Goal: Find specific page/section: Find specific page/section

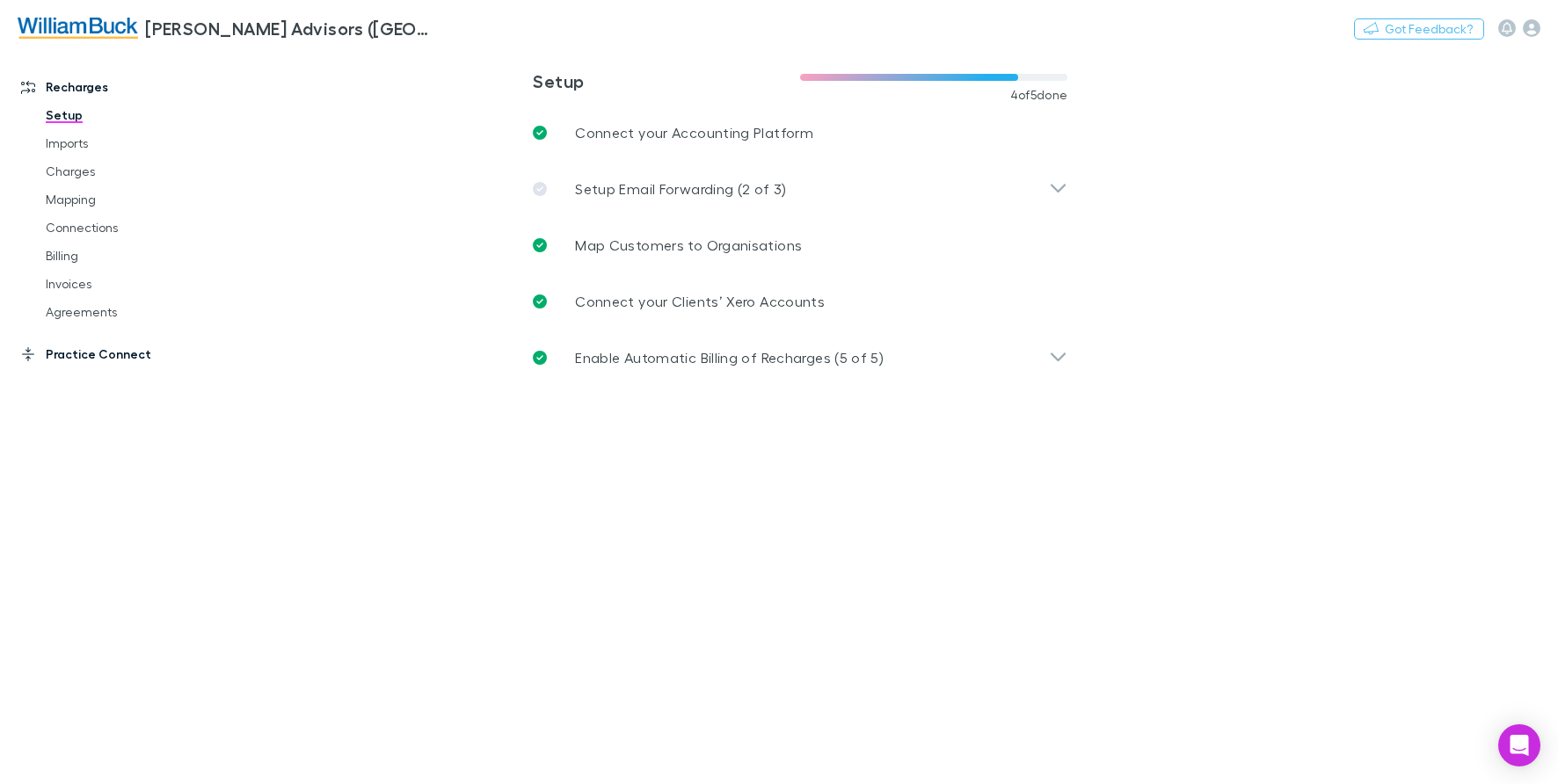
click at [93, 357] on link "Practice Connect" at bounding box center [119, 354] width 232 height 28
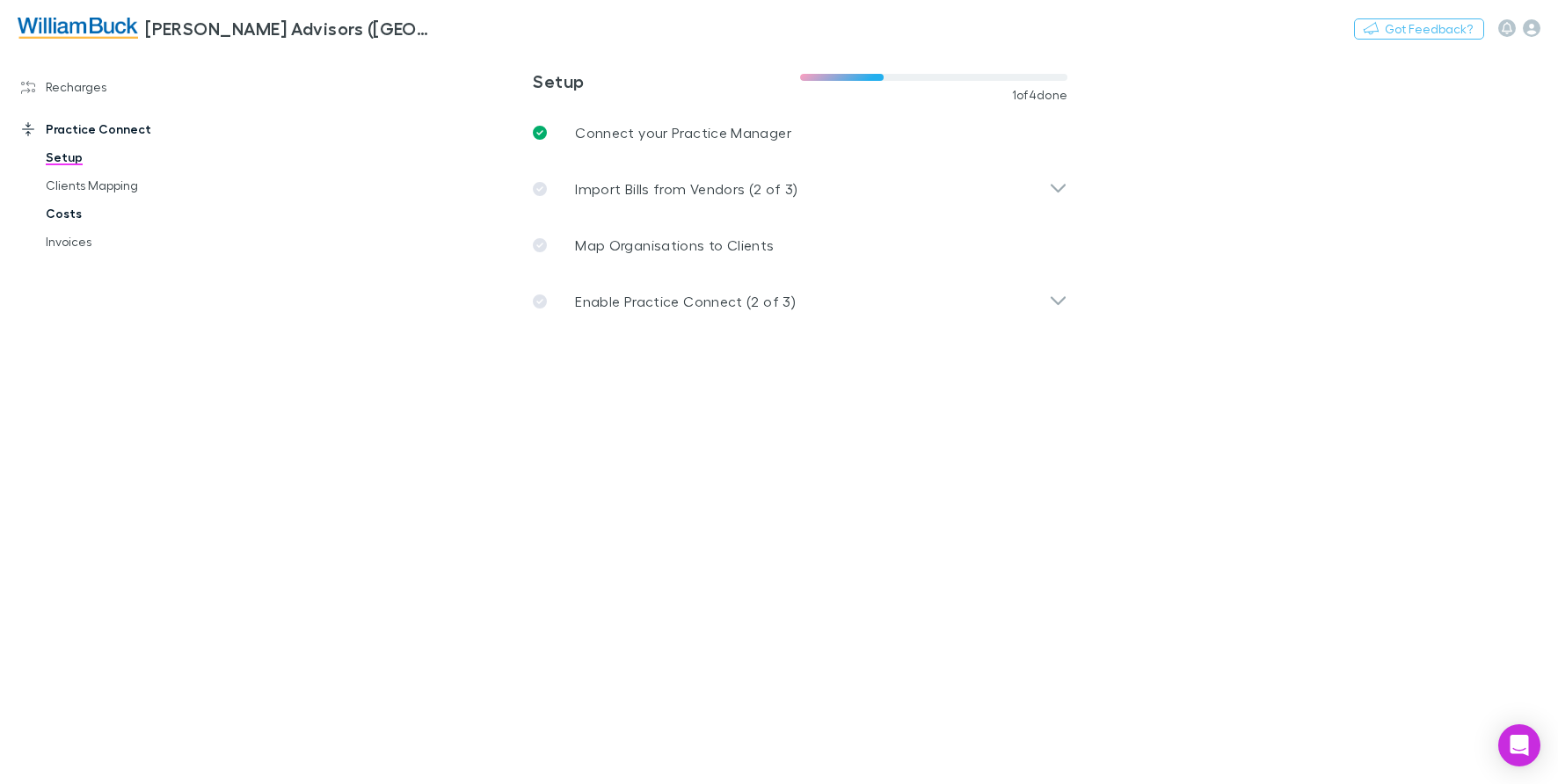
click at [71, 219] on link "Costs" at bounding box center [131, 214] width 208 height 28
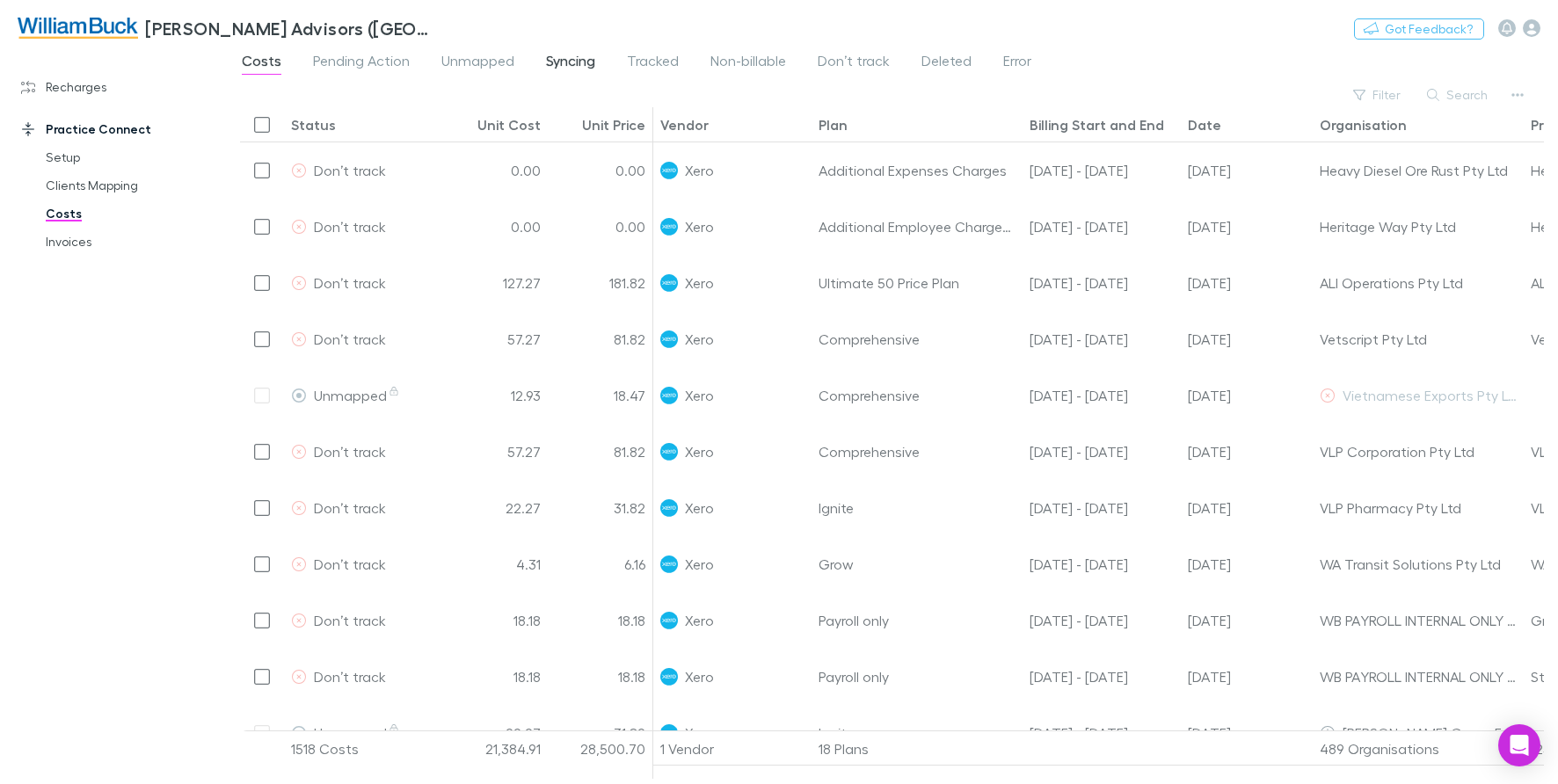
click at [556, 68] on span "Syncing" at bounding box center [571, 63] width 50 height 23
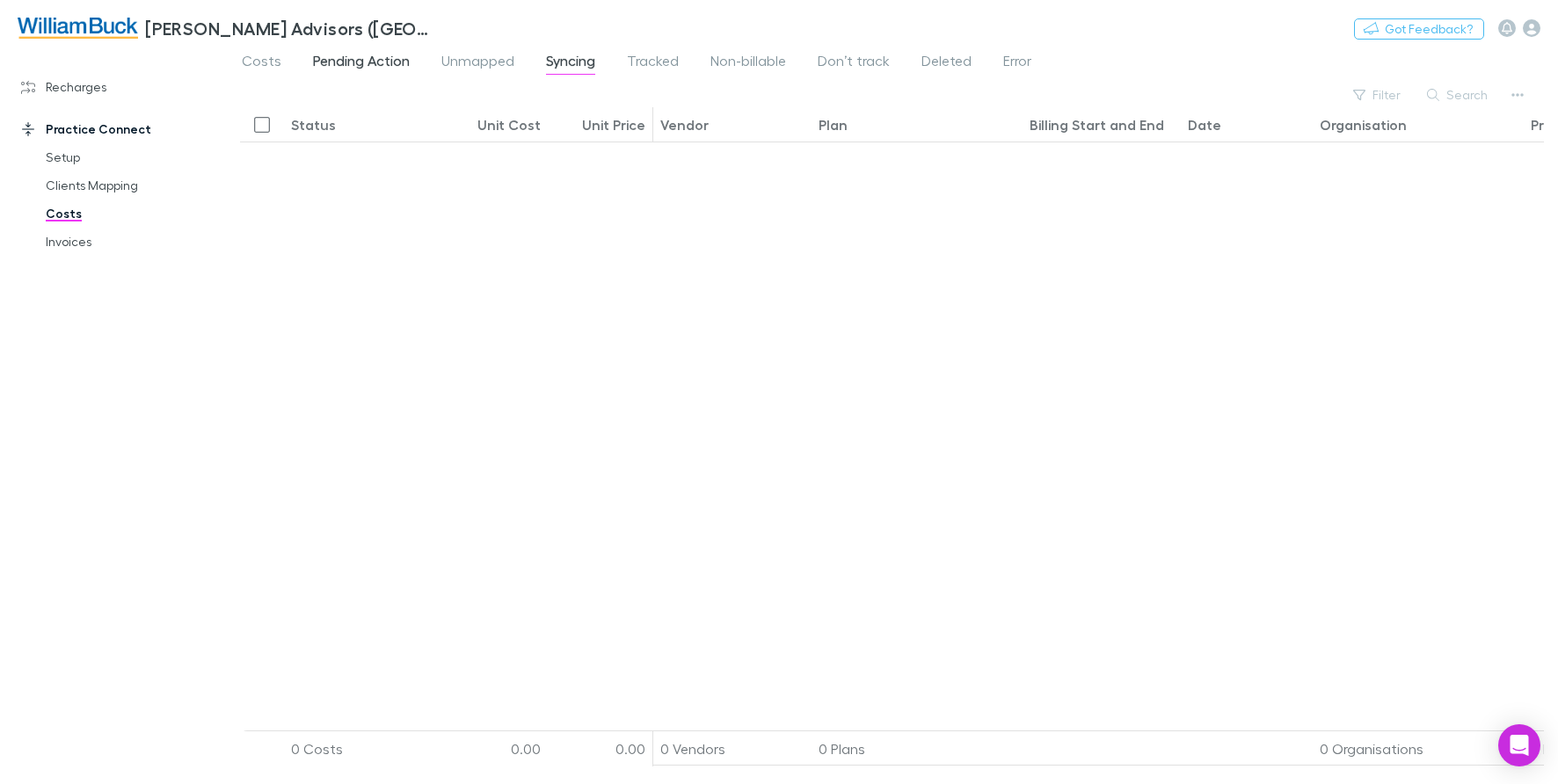
click at [373, 76] on link "Pending Action" at bounding box center [361, 64] width 100 height 28
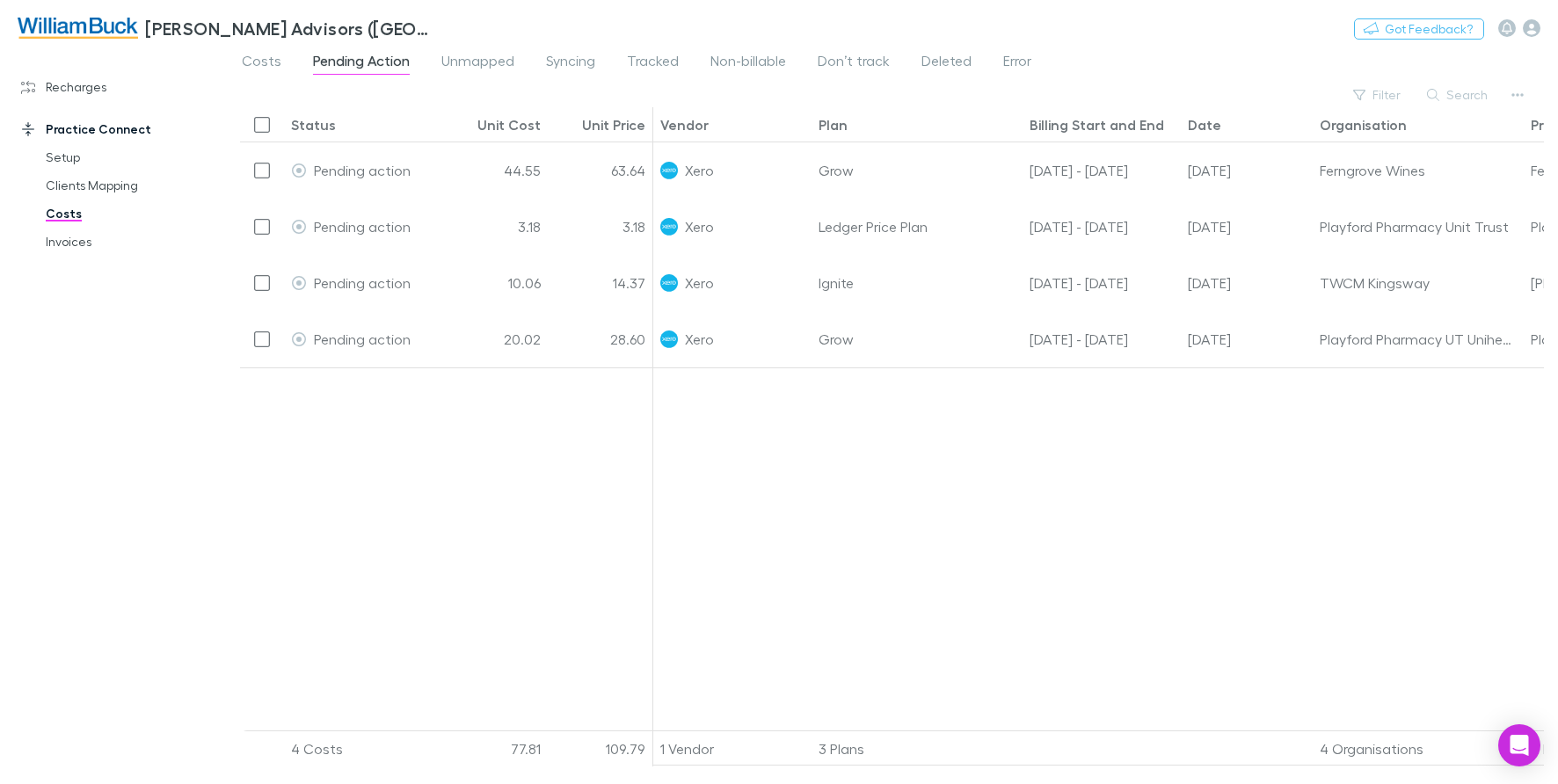
click at [964, 553] on div at bounding box center [1246, 555] width 1186 height 376
click at [1420, 515] on div at bounding box center [1246, 555] width 1186 height 376
